Goal: Go to known website: Access a specific website the user already knows

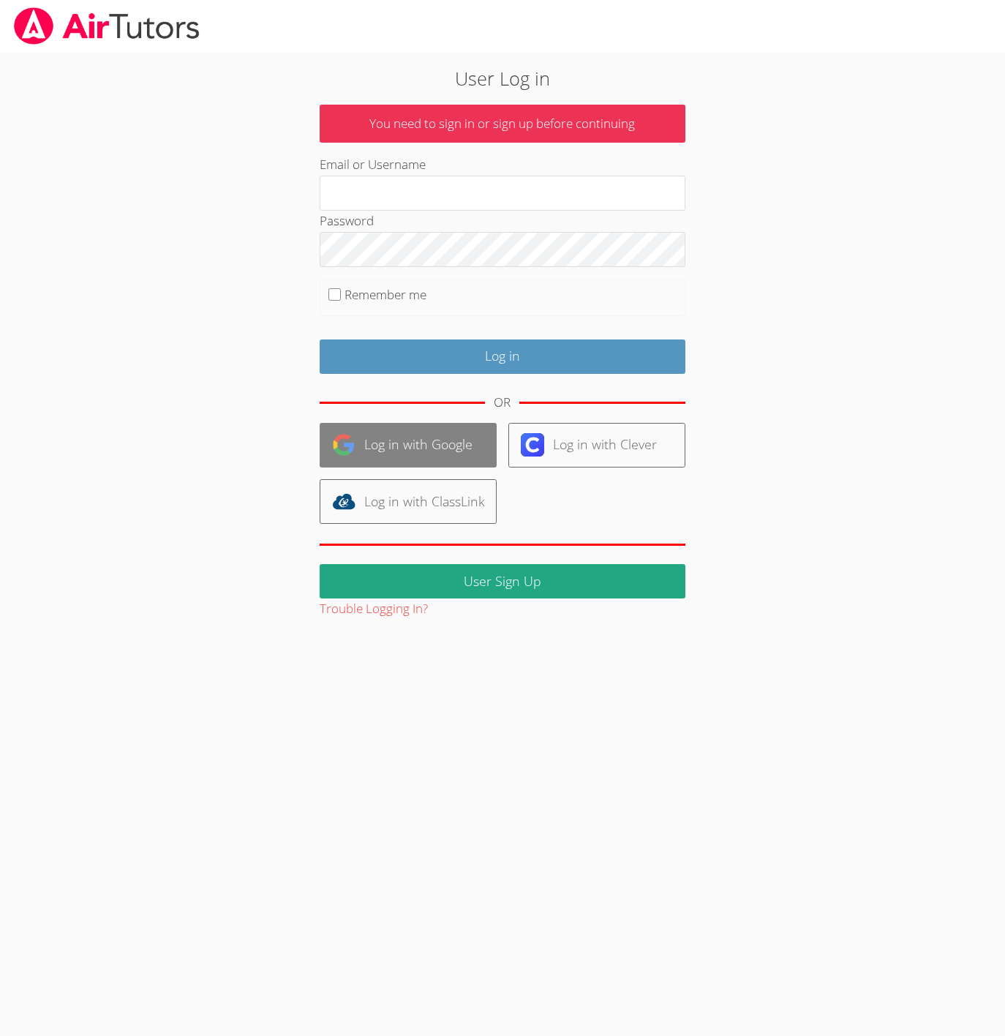
click at [433, 448] on link "Log in with Google" at bounding box center [408, 445] width 177 height 45
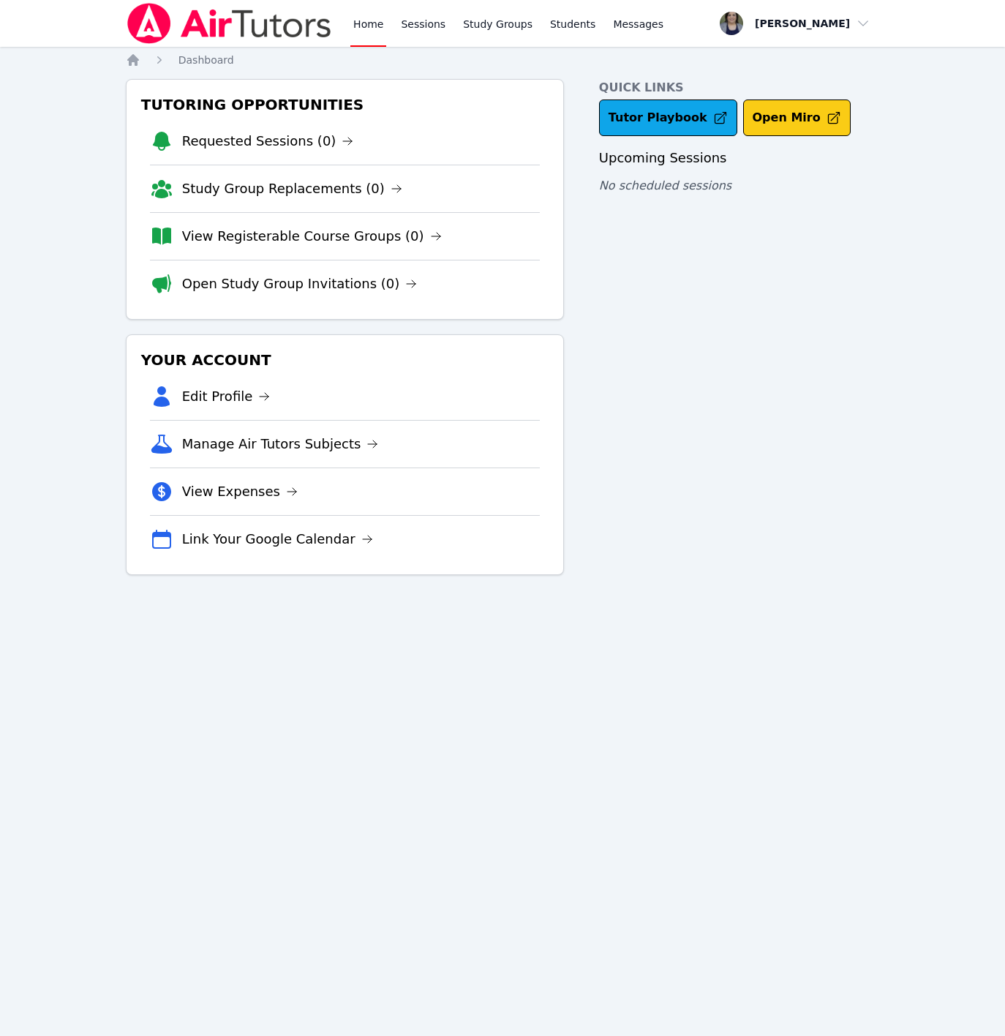
click at [766, 105] on button "Open Miro" at bounding box center [797, 117] width 108 height 37
